Goal: Transaction & Acquisition: Obtain resource

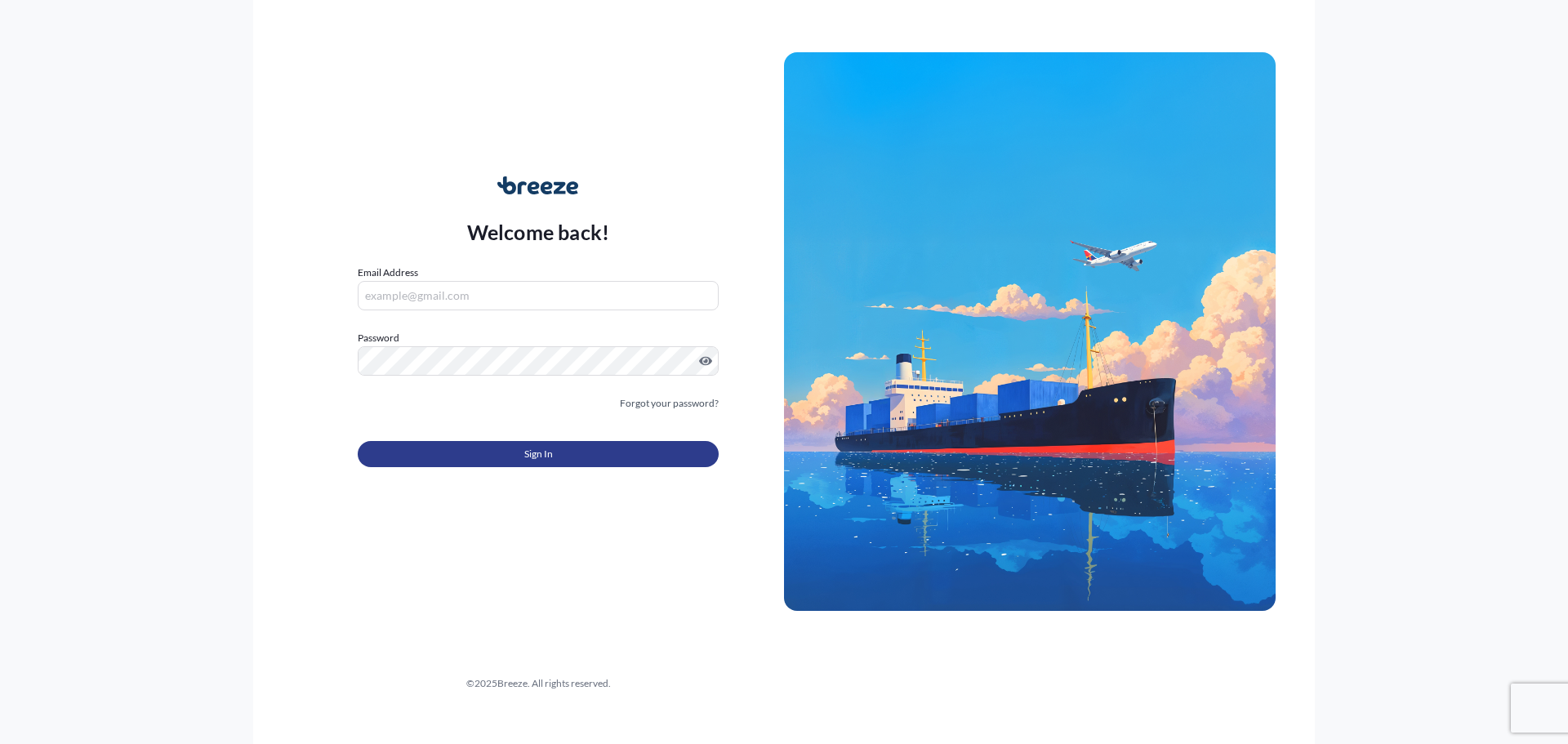
type input "[PERSON_NAME][EMAIL_ADDRESS][PERSON_NAME][DOMAIN_NAME]"
click at [555, 456] on button "Sign In" at bounding box center [538, 454] width 361 height 27
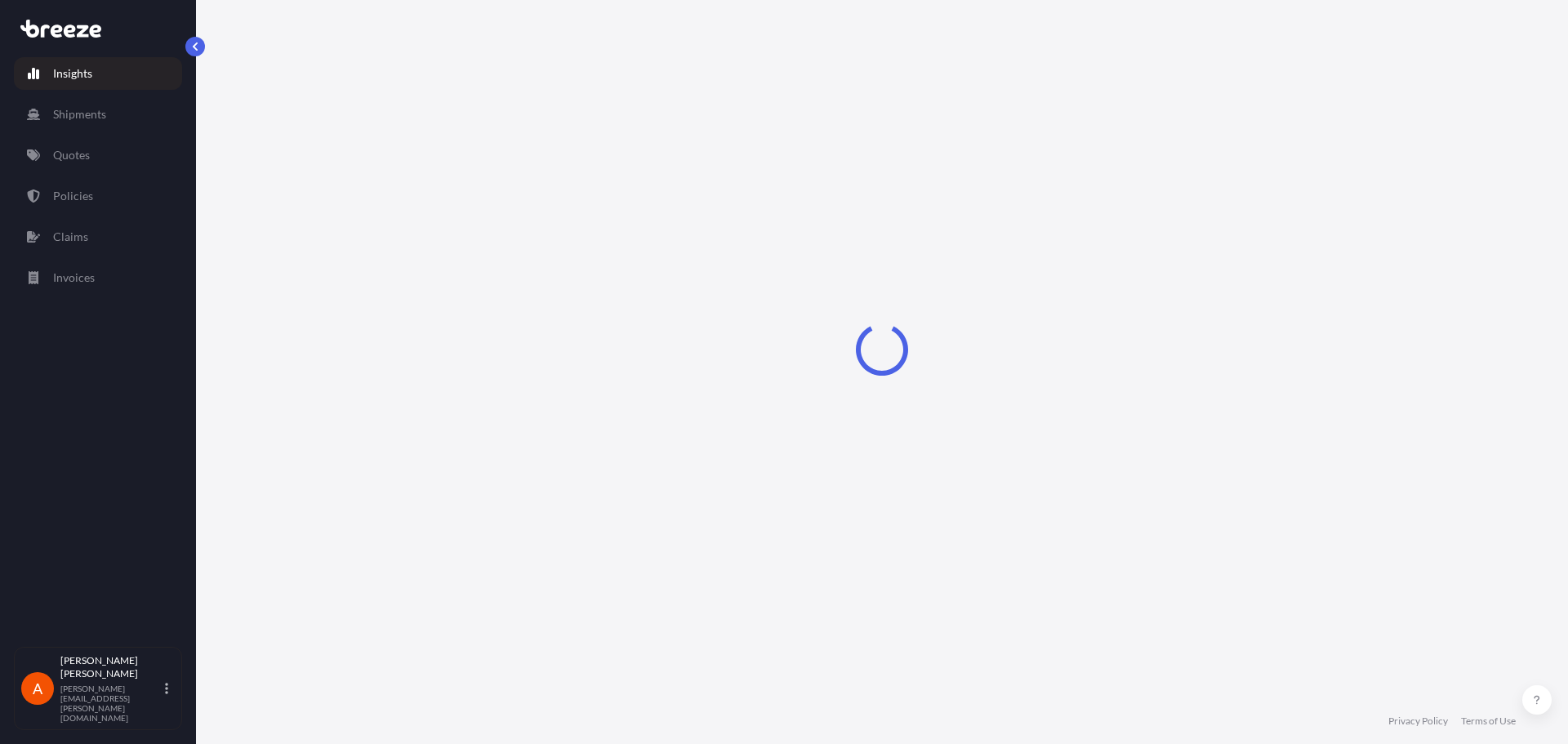
select select "2025"
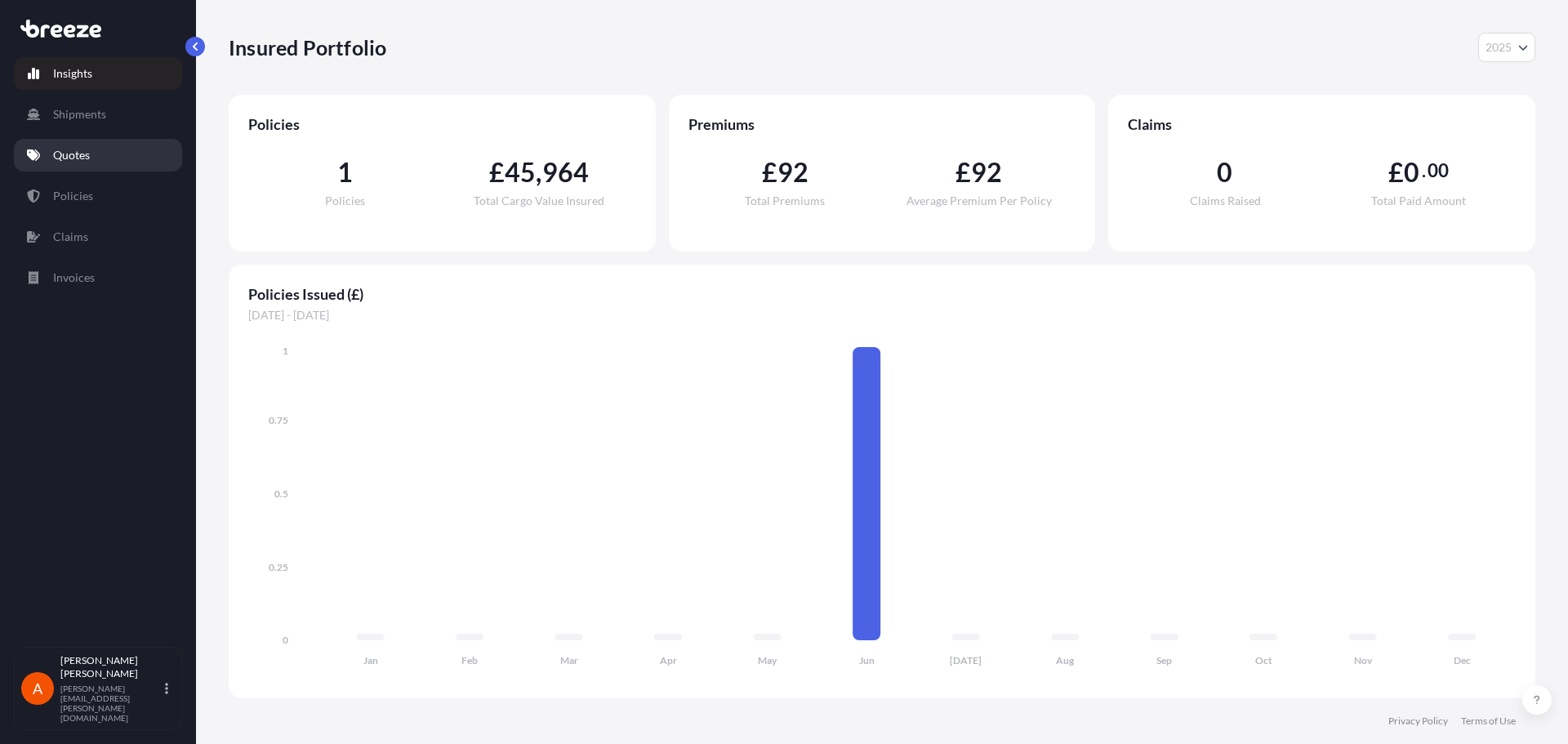
click at [137, 162] on link "Quotes" at bounding box center [98, 154] width 168 height 32
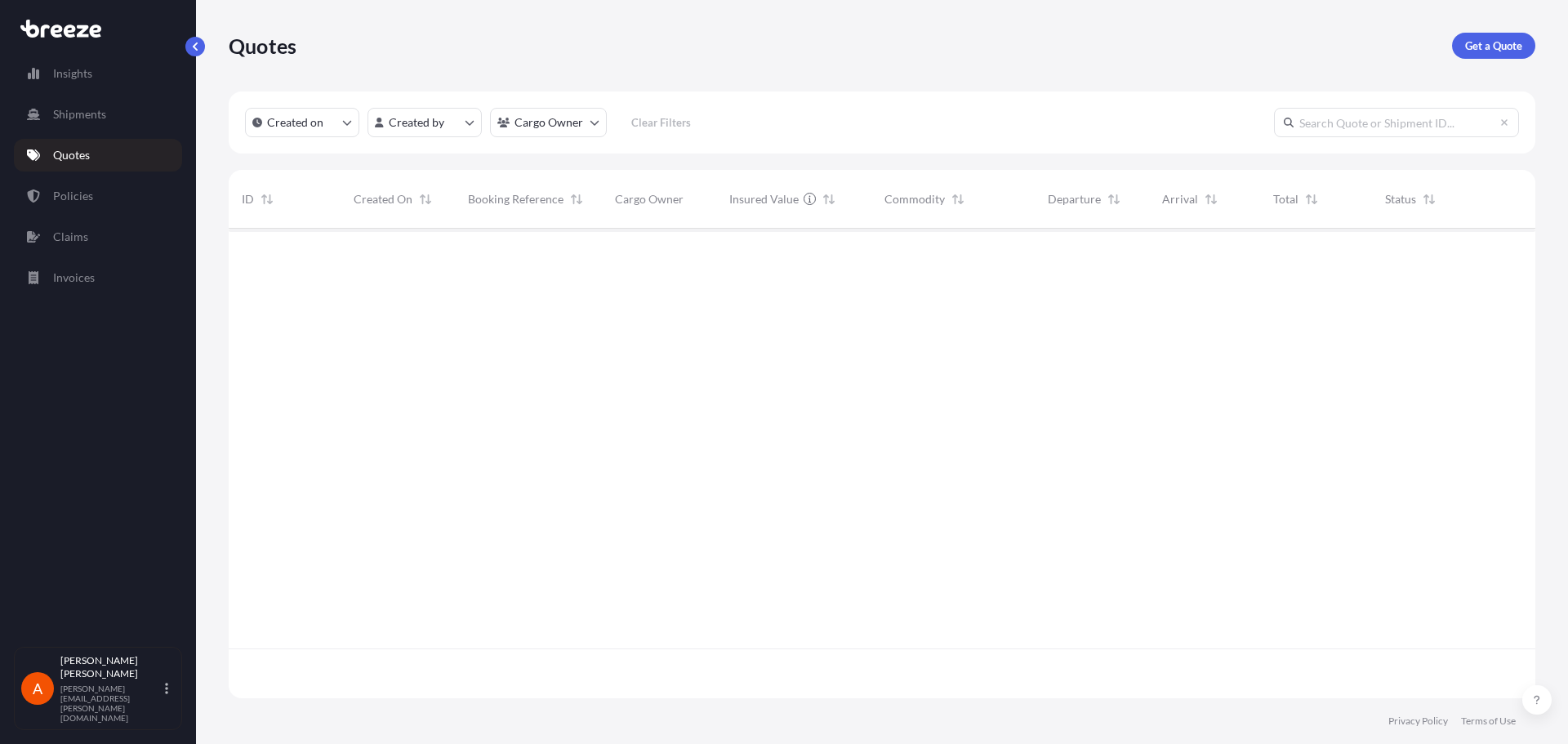
scroll to position [517, 1295]
click at [1486, 46] on p "Get a Quote" at bounding box center [1494, 45] width 57 height 16
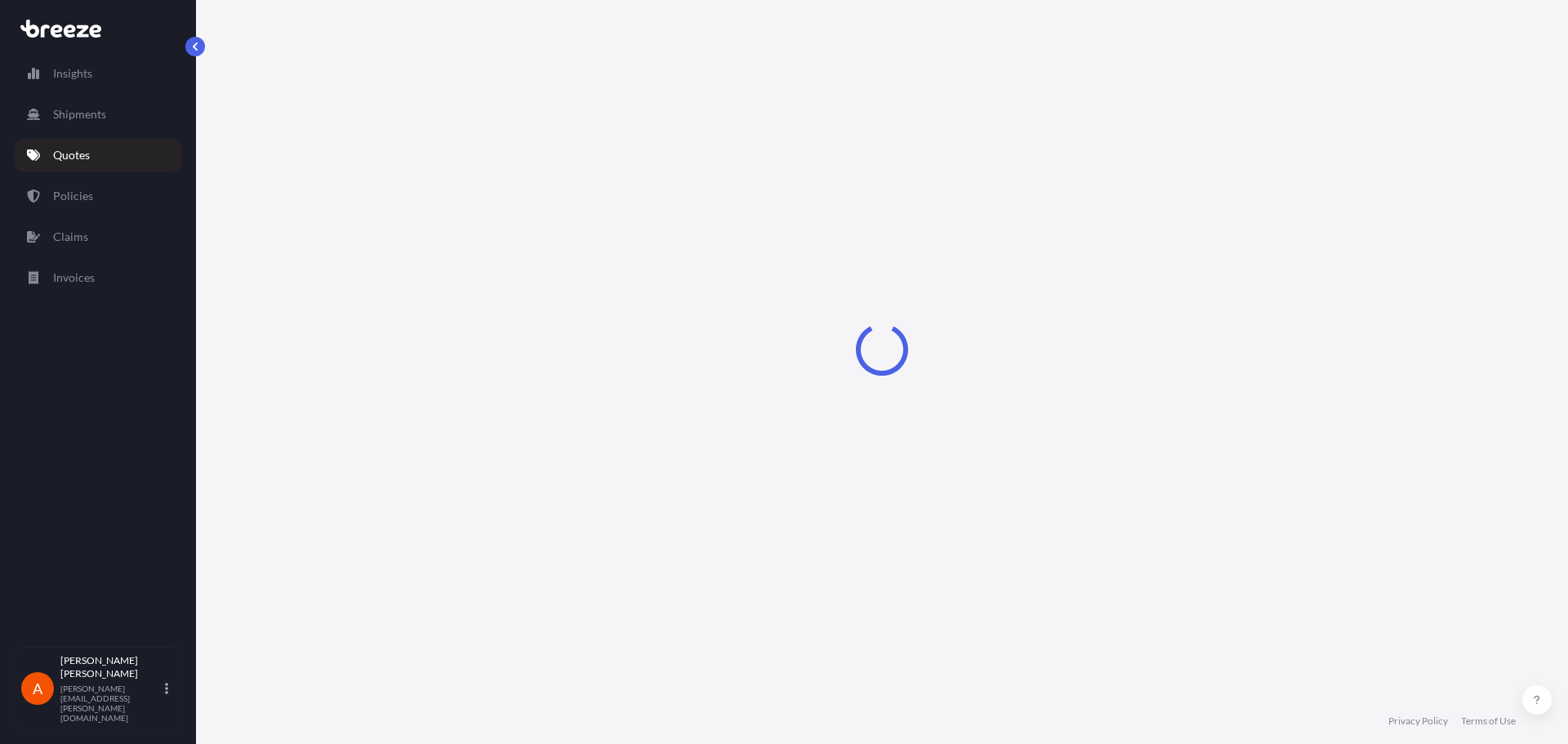
select select "Sea"
select select "1"
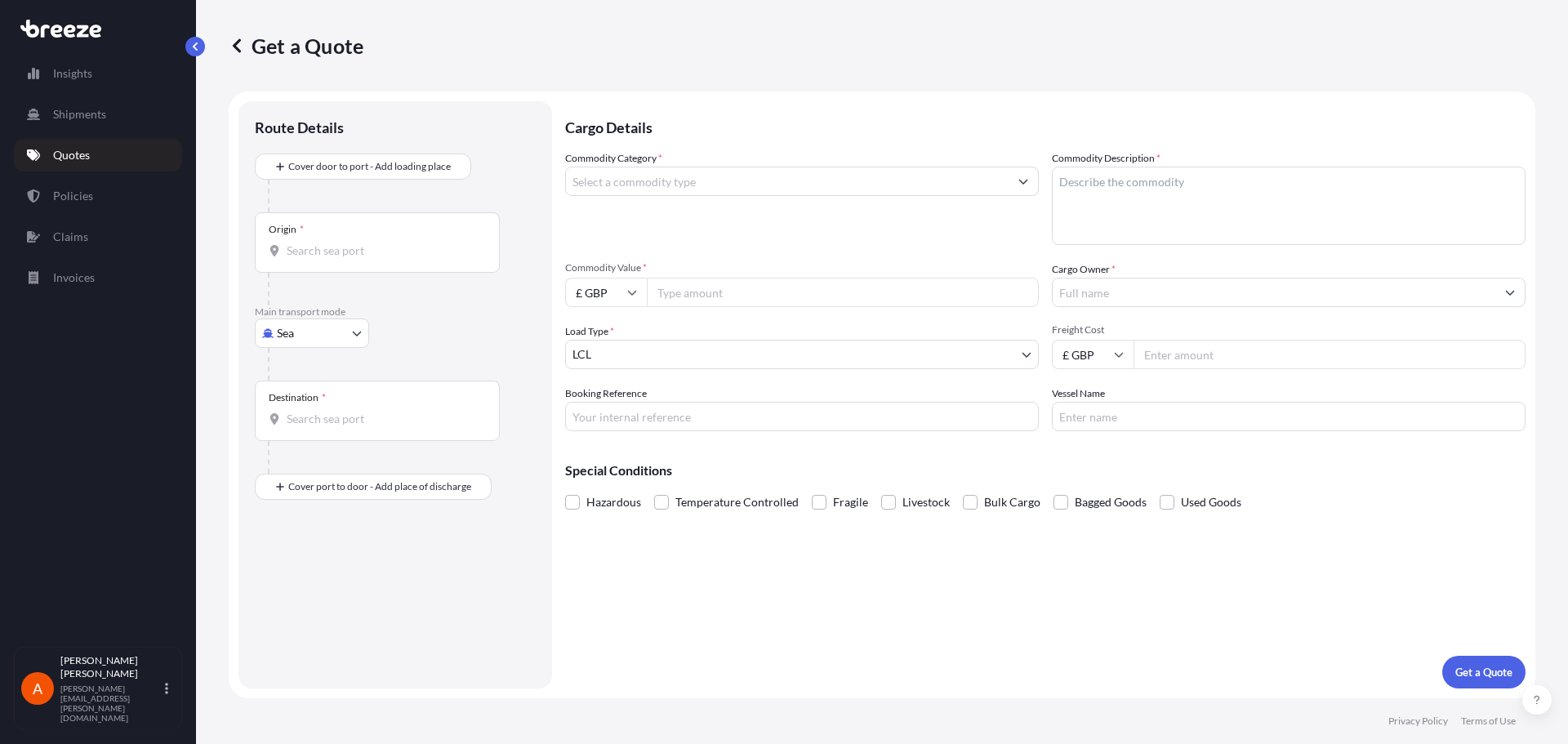
click at [997, 351] on body "Insights Shipments Quotes Policies Claims Invoices A [PERSON_NAME] [PERSON_NAME…" at bounding box center [784, 372] width 1568 height 744
